Goal: Find specific page/section: Find specific page/section

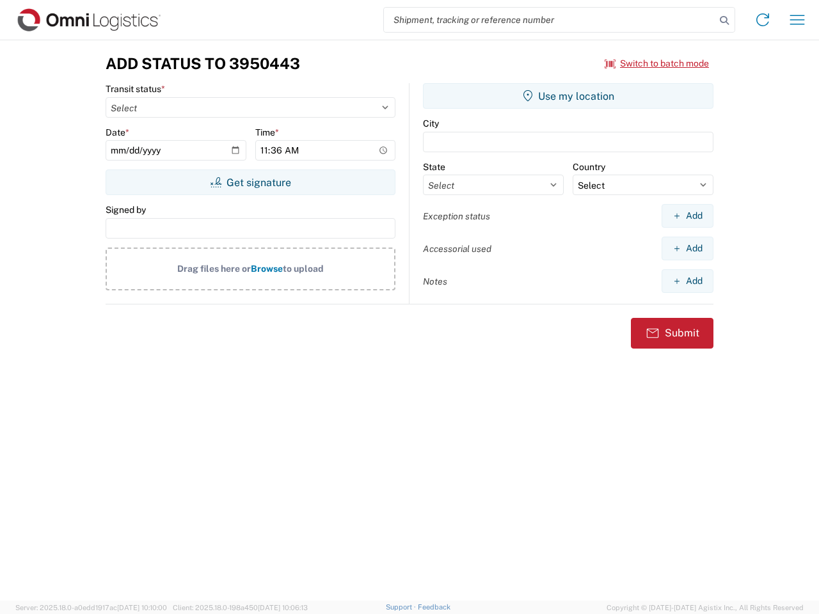
click at [550, 20] on input "search" at bounding box center [550, 20] width 332 height 24
click at [725, 20] on icon at bounding box center [725, 21] width 18 height 18
click at [763, 20] on icon at bounding box center [763, 20] width 20 height 20
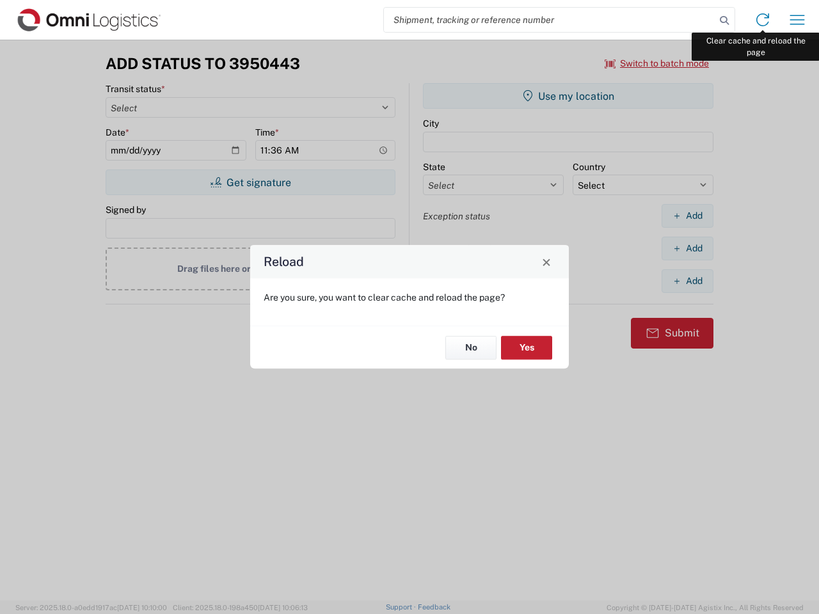
click at [798, 20] on div "Reload Are you sure, you want to clear cache and reload the page? No Yes" at bounding box center [409, 307] width 819 height 614
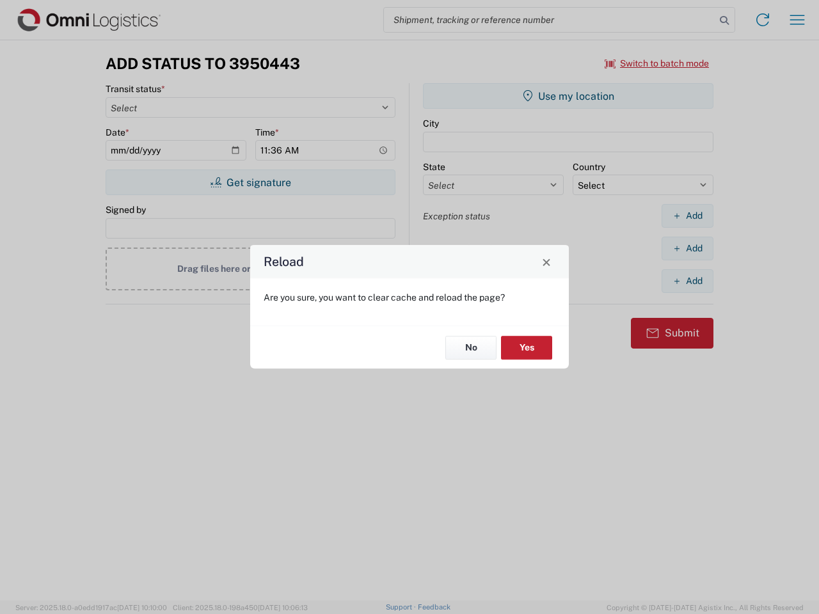
click at [657, 63] on div "Reload Are you sure, you want to clear cache and reload the page? No Yes" at bounding box center [409, 307] width 819 height 614
click at [250, 182] on div "Reload Are you sure, you want to clear cache and reload the page? No Yes" at bounding box center [409, 307] width 819 height 614
click at [568, 96] on div "Reload Are you sure, you want to clear cache and reload the page? No Yes" at bounding box center [409, 307] width 819 height 614
click at [687, 216] on div "Reload Are you sure, you want to clear cache and reload the page? No Yes" at bounding box center [409, 307] width 819 height 614
click at [687, 248] on div "Reload Are you sure, you want to clear cache and reload the page? No Yes" at bounding box center [409, 307] width 819 height 614
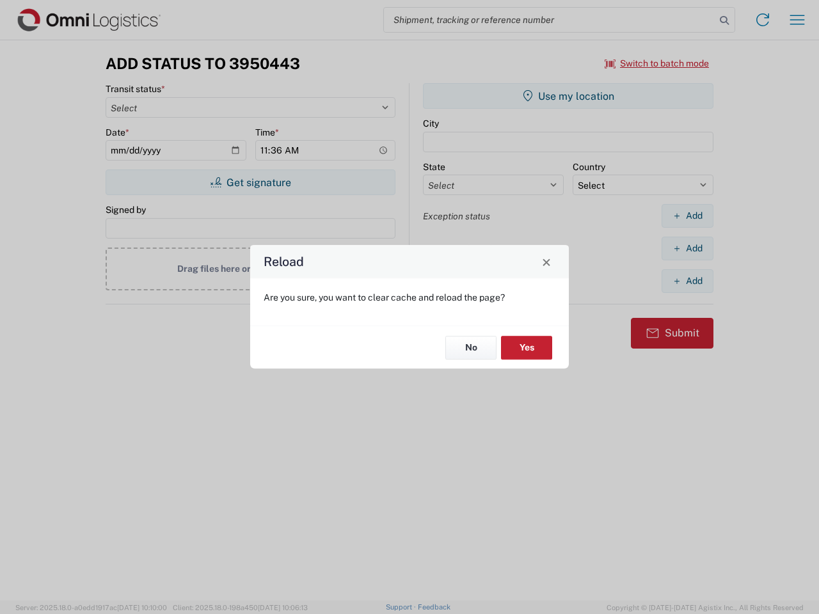
click at [687, 281] on div "Reload Are you sure, you want to clear cache and reload the page? No Yes" at bounding box center [409, 307] width 819 height 614
